Goal: Information Seeking & Learning: Learn about a topic

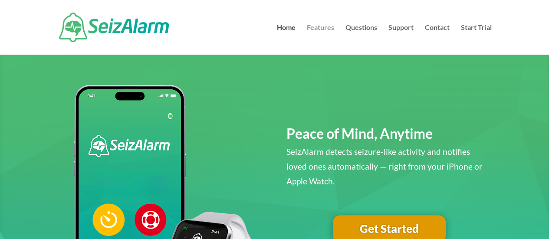
click at [317, 24] on link "Features" at bounding box center [320, 39] width 27 height 30
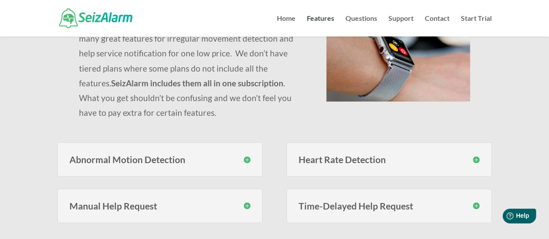
scroll to position [130, 0]
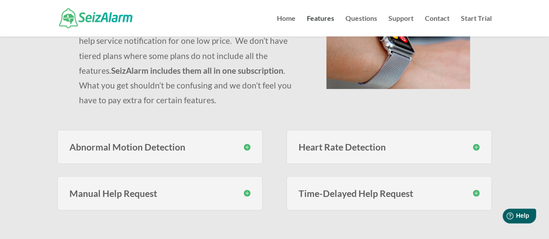
click at [246, 148] on h3 "Abnormal Motion Detection" at bounding box center [159, 146] width 181 height 9
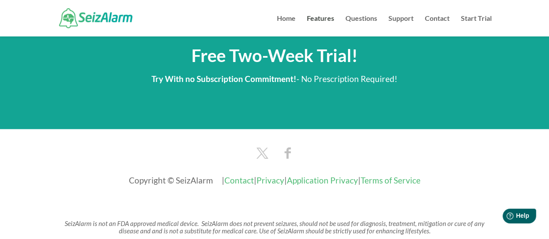
scroll to position [1172, 0]
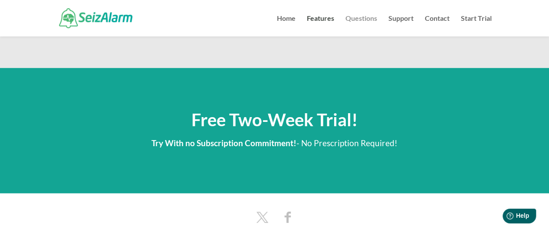
click at [360, 21] on link "Questions" at bounding box center [361, 25] width 32 height 21
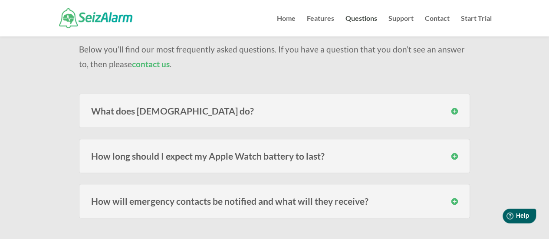
scroll to position [87, 0]
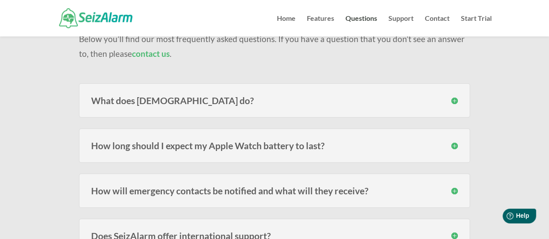
click at [170, 103] on h3 "What does SeizAlarm do?" at bounding box center [274, 100] width 367 height 9
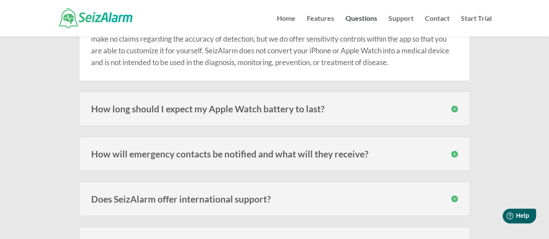
scroll to position [217, 0]
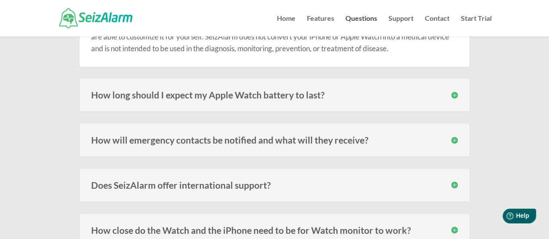
click at [113, 143] on h3 "How will emergency contacts be notified and what will they receive?" at bounding box center [274, 139] width 367 height 9
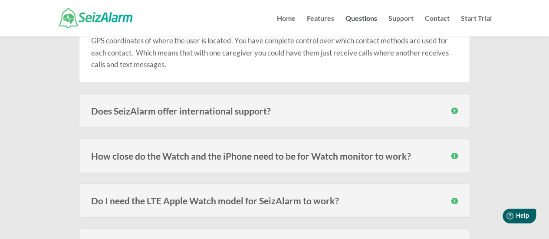
scroll to position [391, 0]
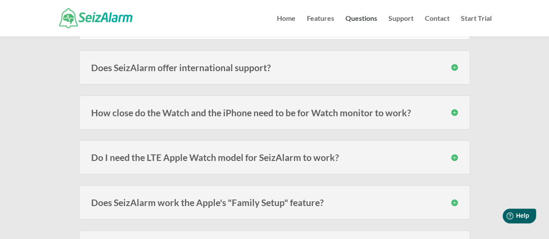
click at [132, 113] on h3 "How close do the Watch and the iPhone need to be for Watch monitor to work?" at bounding box center [274, 112] width 367 height 9
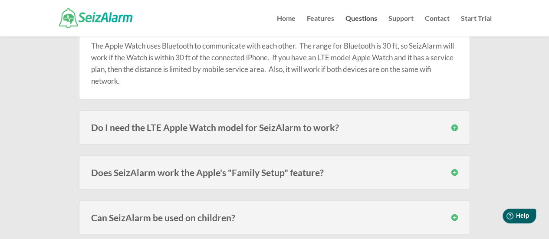
scroll to position [477, 0]
click at [97, 128] on h3 "Do I need the LTE Apple Watch model for SeizAlarm to work?" at bounding box center [274, 126] width 367 height 9
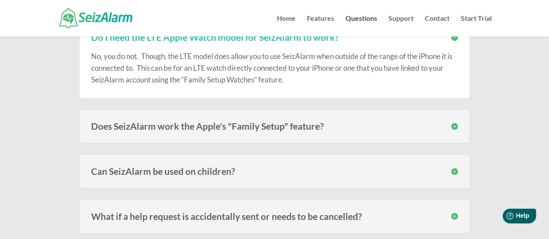
scroll to position [608, 0]
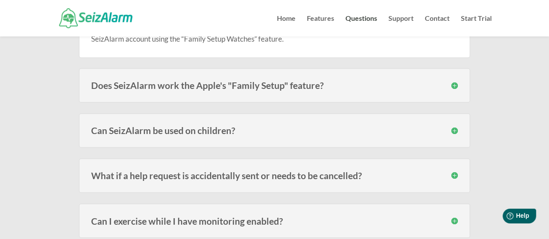
click at [130, 129] on h3 "Can SeizAlarm be used on children?" at bounding box center [274, 130] width 367 height 9
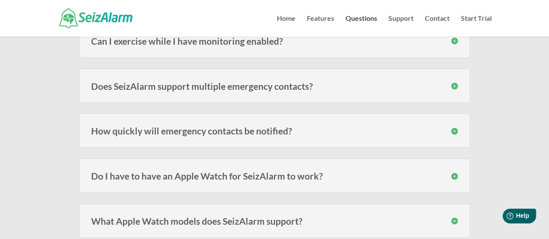
scroll to position [868, 0]
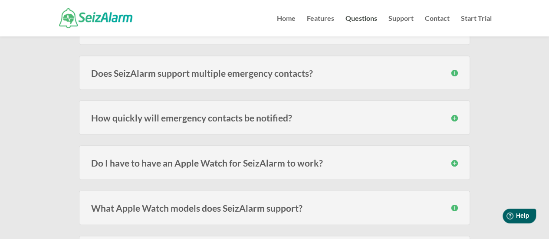
click at [103, 158] on h3 "Do I have to have an Apple Watch for SeizAlarm to work?" at bounding box center [274, 162] width 367 height 9
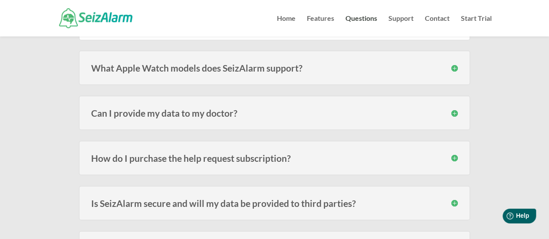
scroll to position [1128, 0]
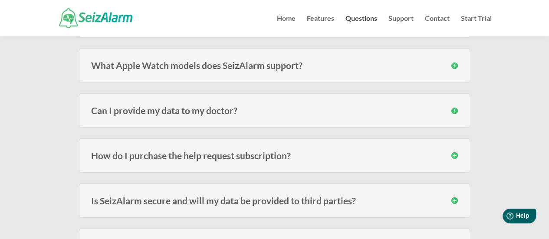
click at [105, 151] on h3 "How do I purchase the help request subscription?" at bounding box center [274, 155] width 367 height 9
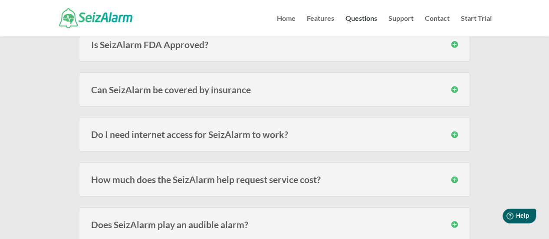
scroll to position [1519, 0]
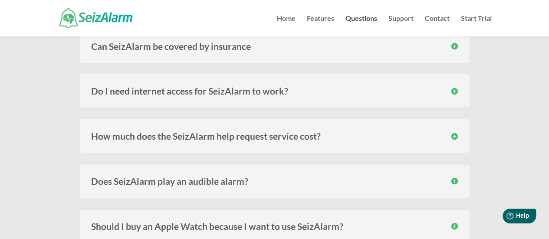
click at [123, 131] on h3 "How much does the SeizAlarm help request service cost?" at bounding box center [274, 135] width 367 height 9
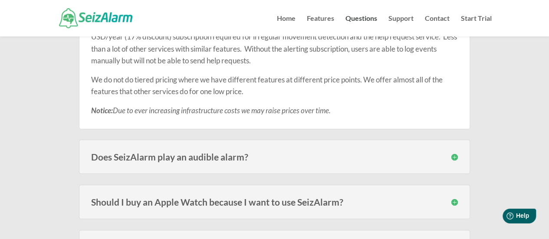
scroll to position [1692, 0]
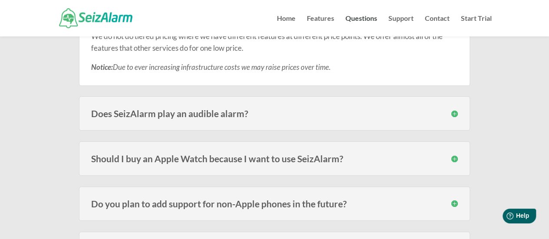
click at [101, 154] on h3 "Should I buy an Apple Watch because I want to use SeizAlarm?" at bounding box center [274, 158] width 367 height 9
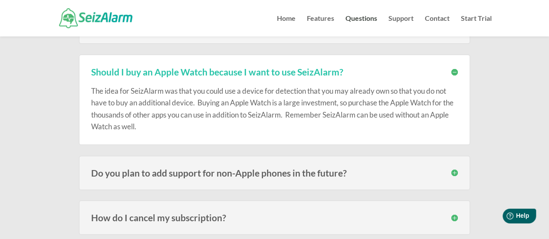
scroll to position [1823, 0]
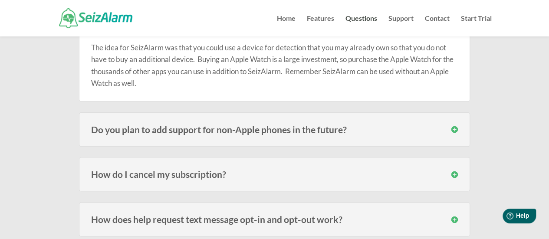
click at [114, 125] on h3 "Do you plan to add support for non-Apple phones in the future?" at bounding box center [274, 129] width 367 height 9
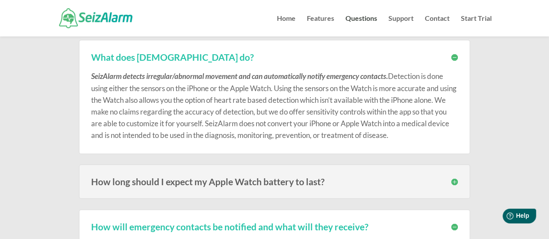
scroll to position [0, 0]
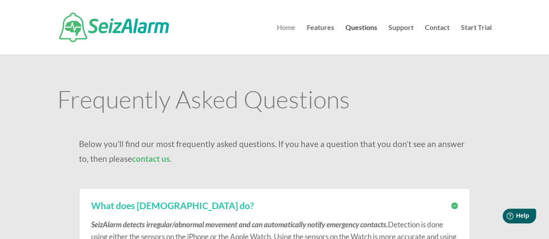
click at [284, 25] on link "Home" at bounding box center [286, 39] width 19 height 30
